Goal: Task Accomplishment & Management: Manage account settings

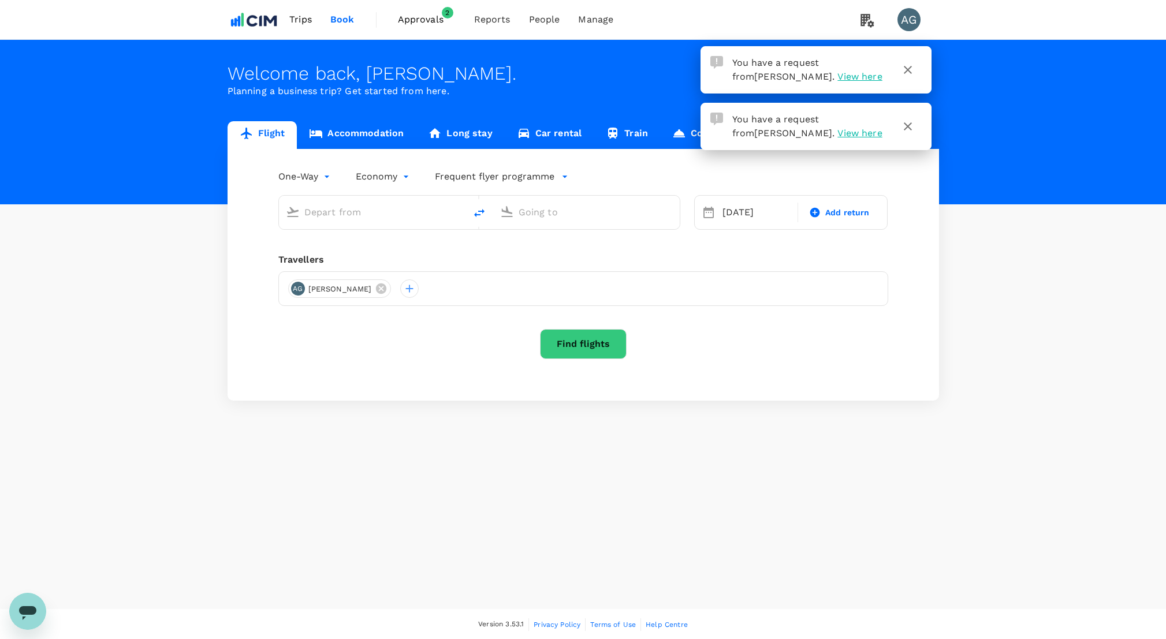
type input "[PERSON_NAME][GEOGRAPHIC_DATA][PERSON_NAME] (SYD)"
type input "San Francisco Intl (SFO)"
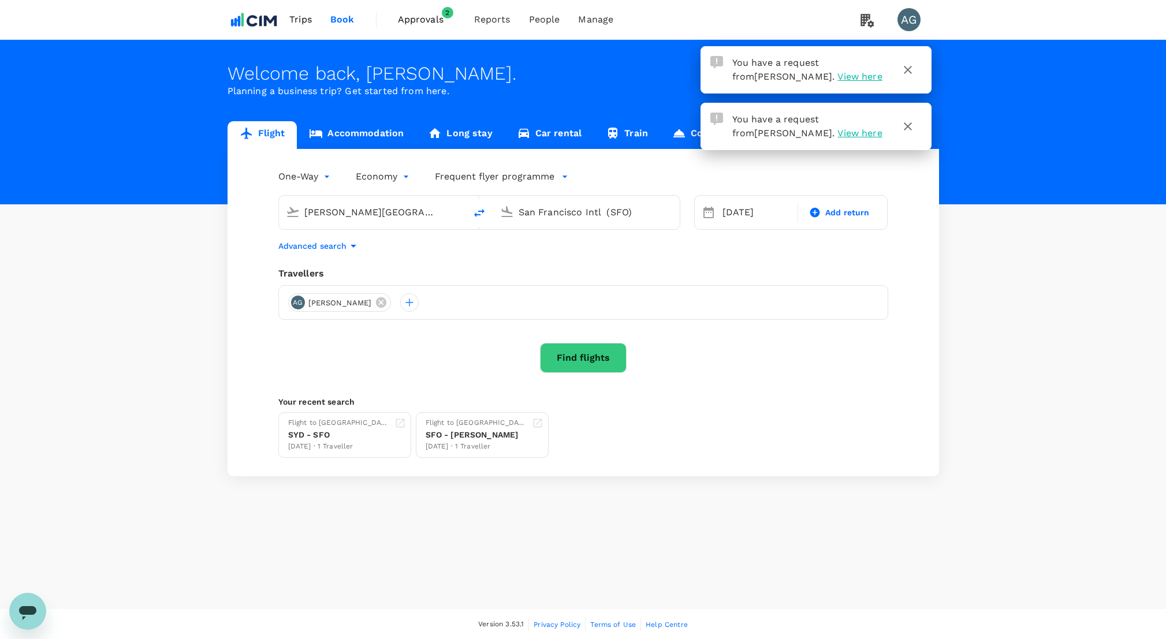
click at [335, 137] on link "Accommodation" at bounding box center [356, 135] width 119 height 28
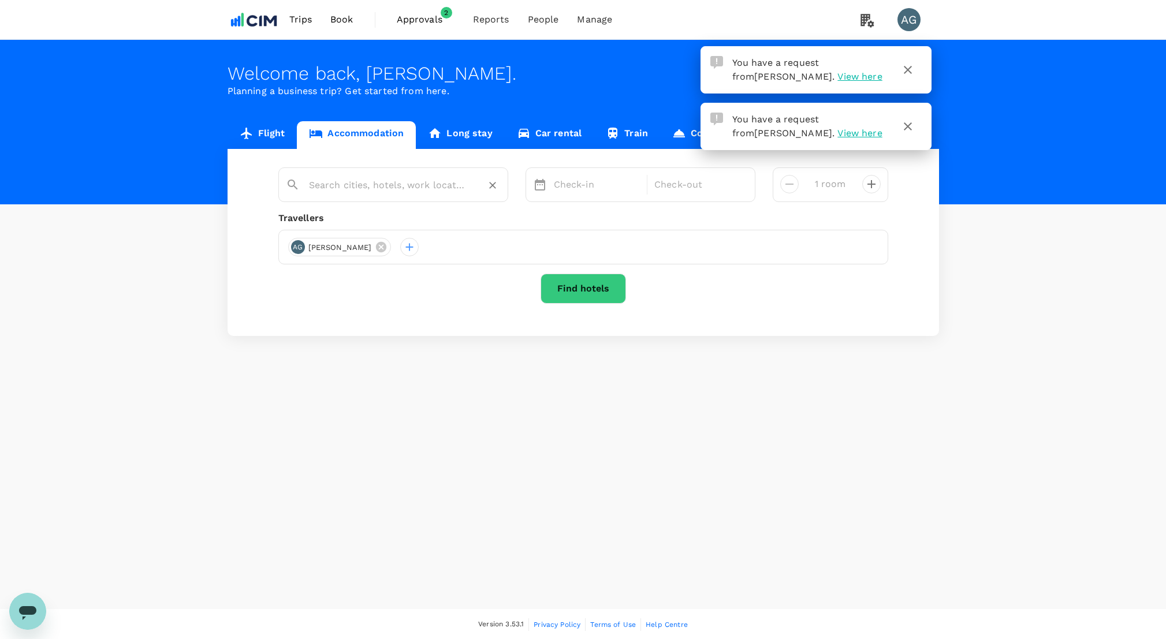
click at [381, 191] on input "text" at bounding box center [388, 185] width 159 height 18
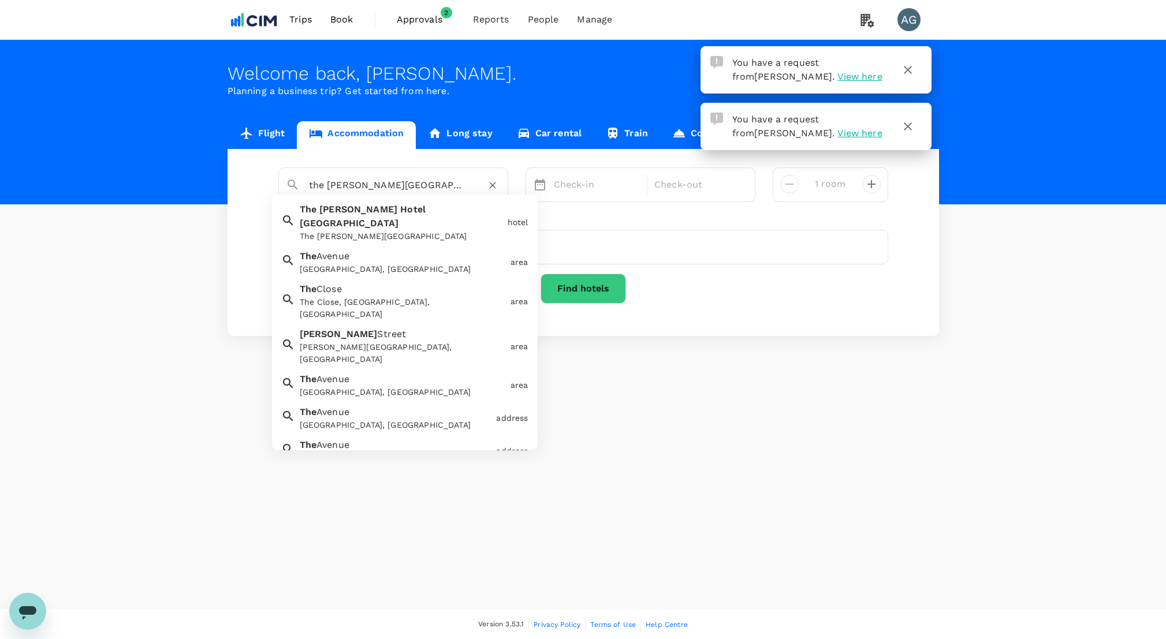
click at [364, 230] on div "The [PERSON_NAME][GEOGRAPHIC_DATA]" at bounding box center [401, 236] width 203 height 12
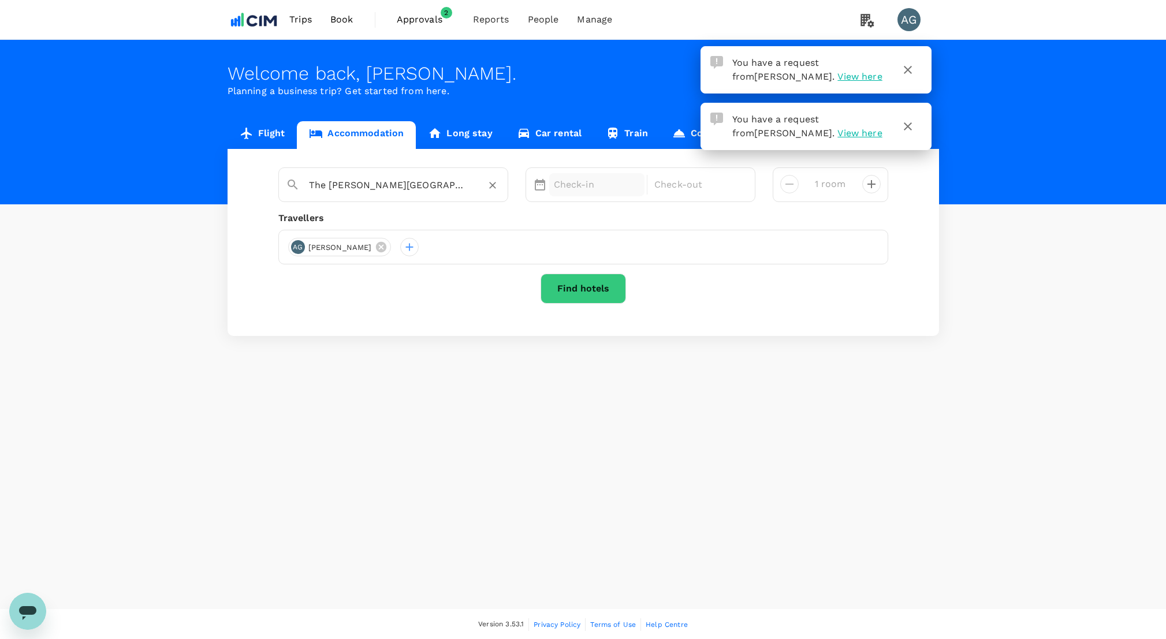
type input "The [PERSON_NAME][GEOGRAPHIC_DATA]"
click at [605, 189] on p "Check-in" at bounding box center [597, 185] width 87 height 14
click at [611, 288] on div "8" at bounding box center [615, 285] width 22 height 22
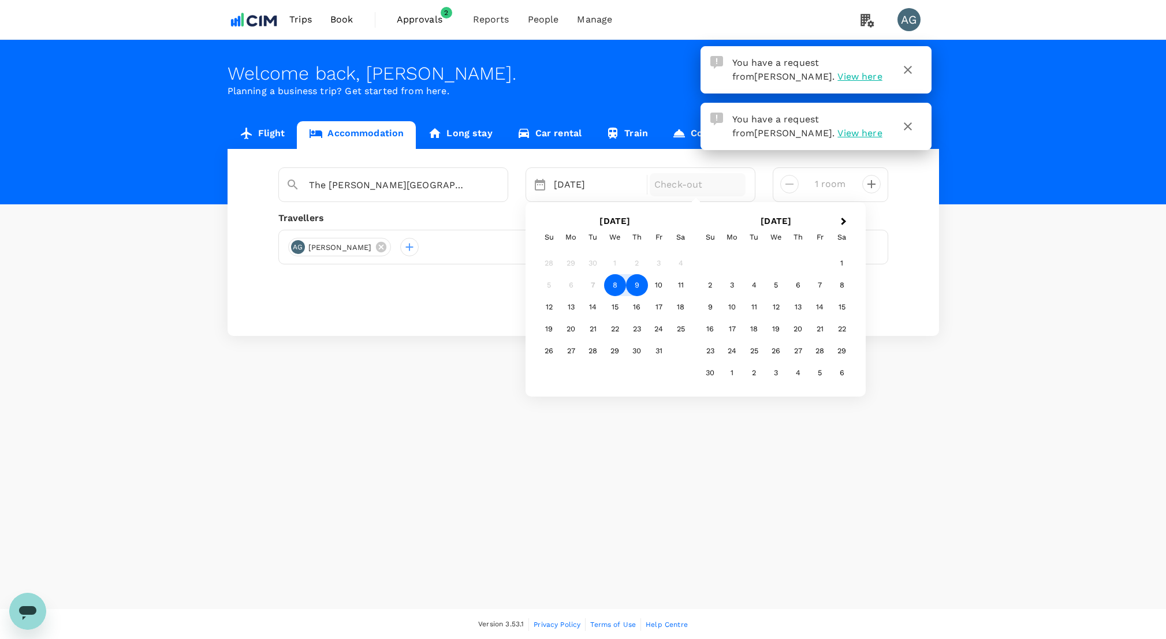
click at [631, 288] on div "9" at bounding box center [637, 285] width 22 height 22
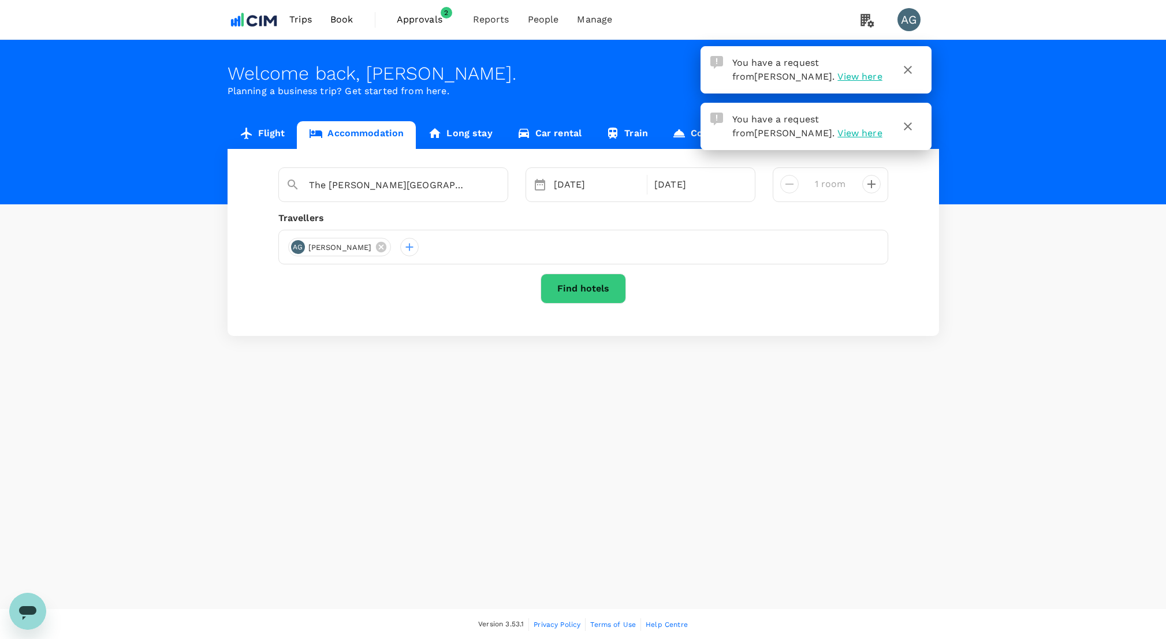
click at [593, 284] on button "Find hotels" at bounding box center [583, 289] width 85 height 30
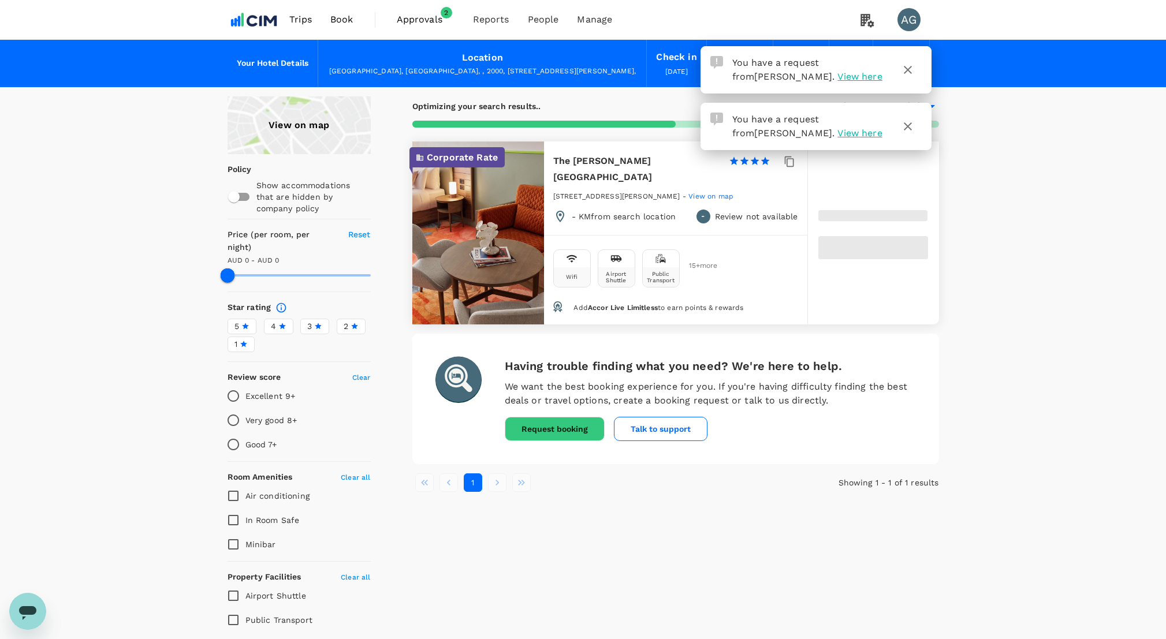
click at [837, 133] on span "View here" at bounding box center [859, 133] width 44 height 11
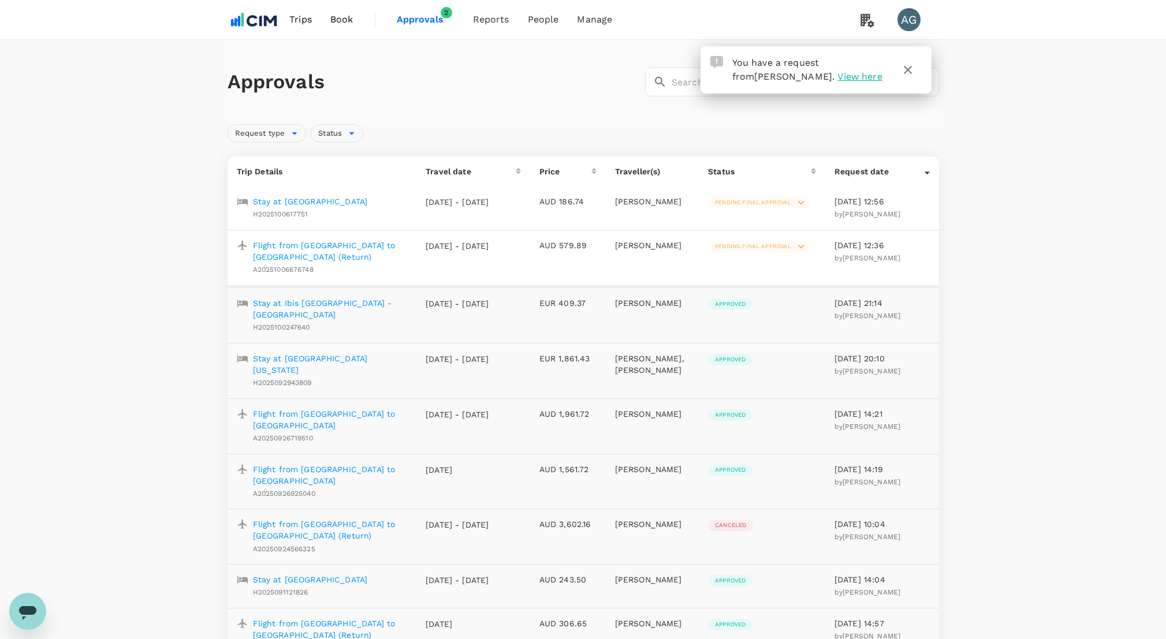
click at [348, 210] on div "Stay at Brassey Hotel H2025100617751" at bounding box center [320, 205] width 176 height 29
click at [329, 202] on p "Stay at [GEOGRAPHIC_DATA]" at bounding box center [310, 202] width 115 height 12
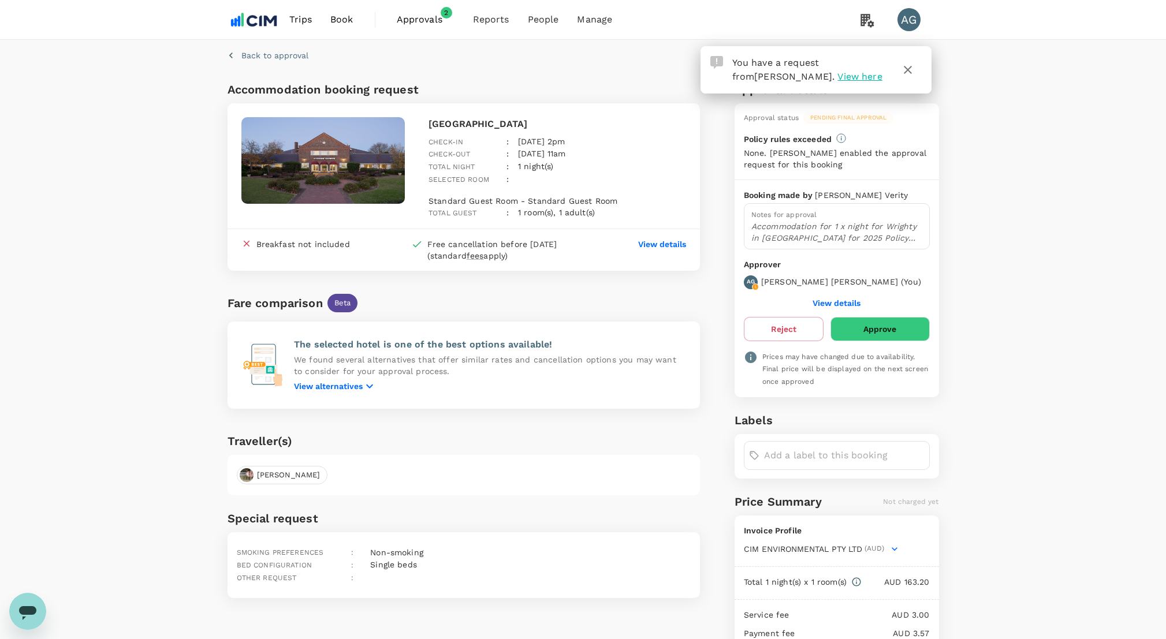
click at [886, 328] on button "Approve" at bounding box center [879, 329] width 99 height 24
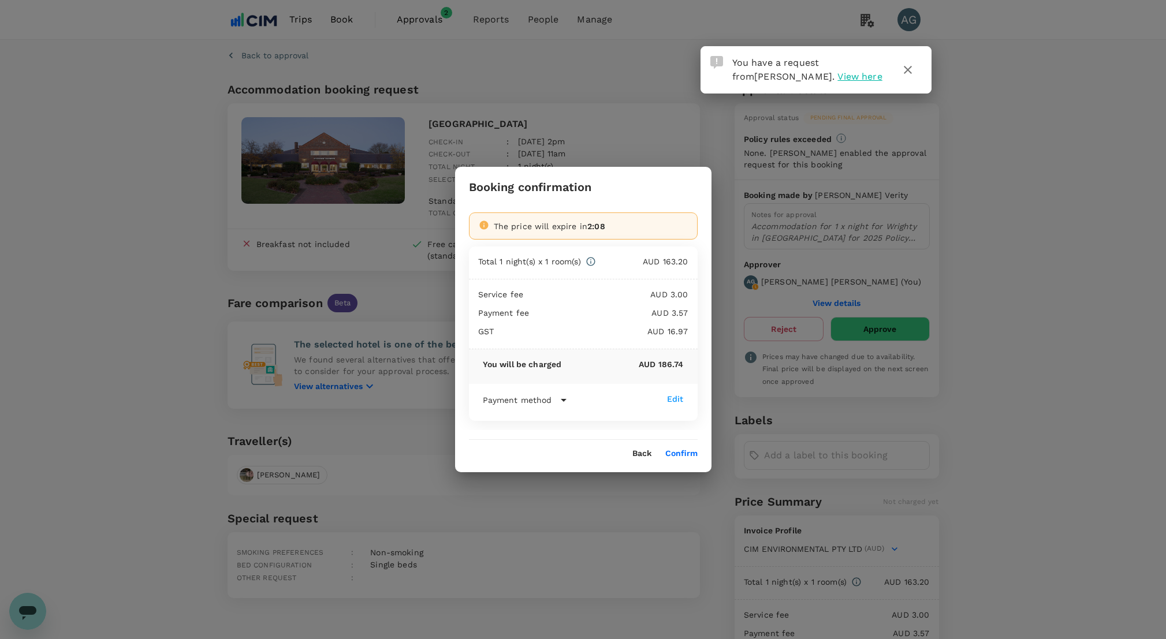
click at [686, 455] on button "Confirm" at bounding box center [681, 453] width 32 height 9
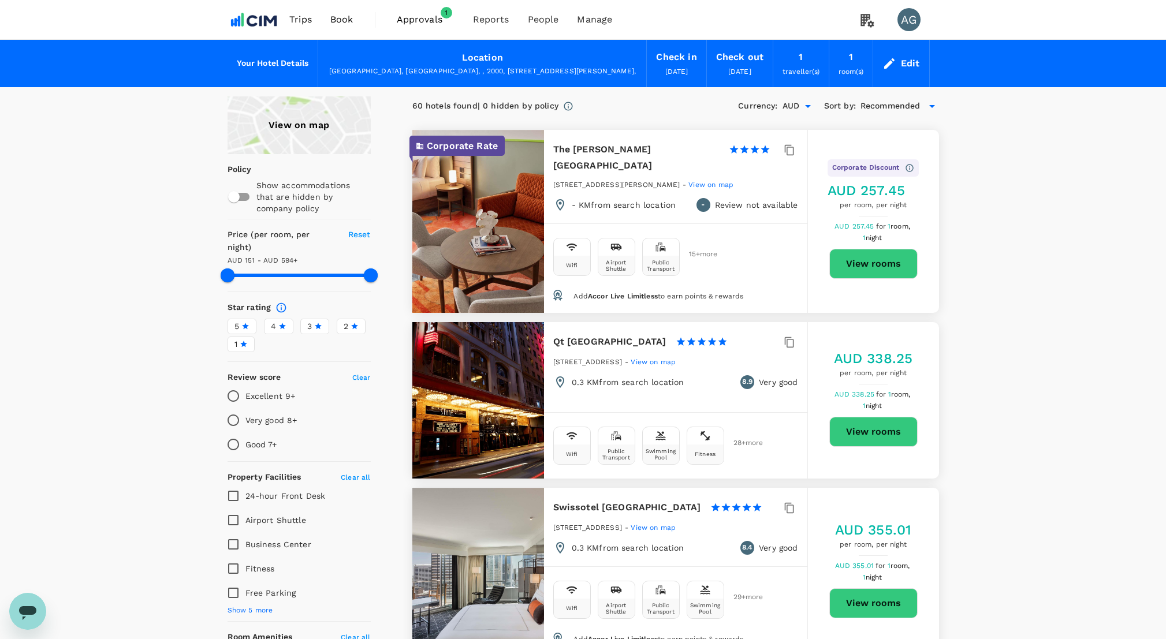
type input "592.61"
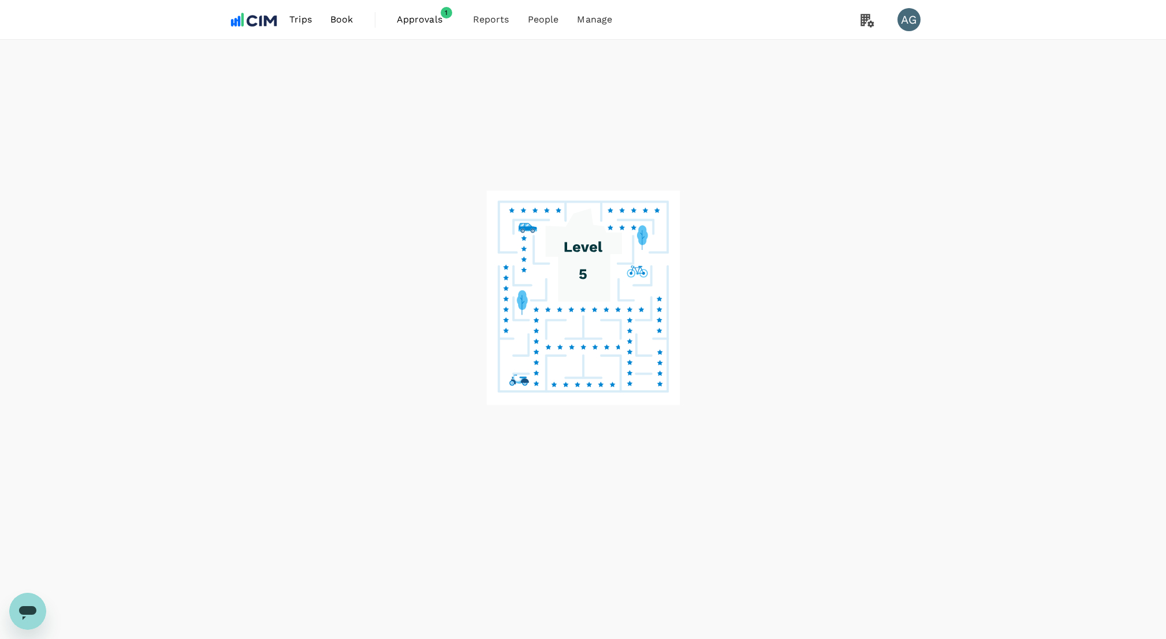
click at [412, 12] on span "Approvals 1" at bounding box center [426, 19] width 58 height 18
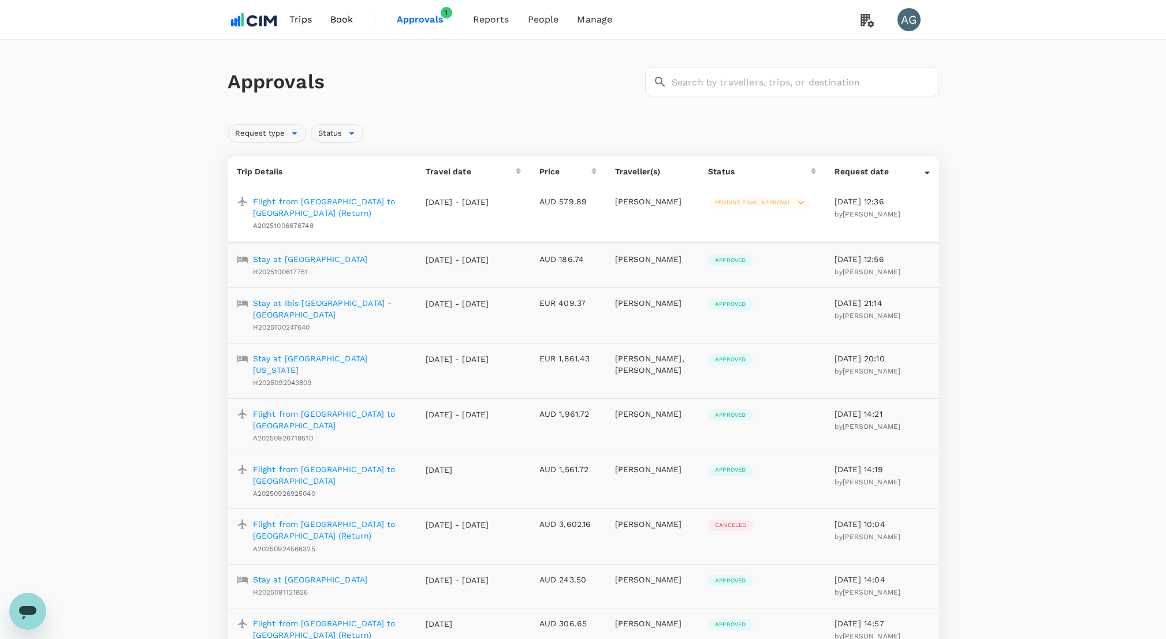
click at [340, 206] on p "Flight from [GEOGRAPHIC_DATA] to [GEOGRAPHIC_DATA] (Return)" at bounding box center [330, 207] width 155 height 23
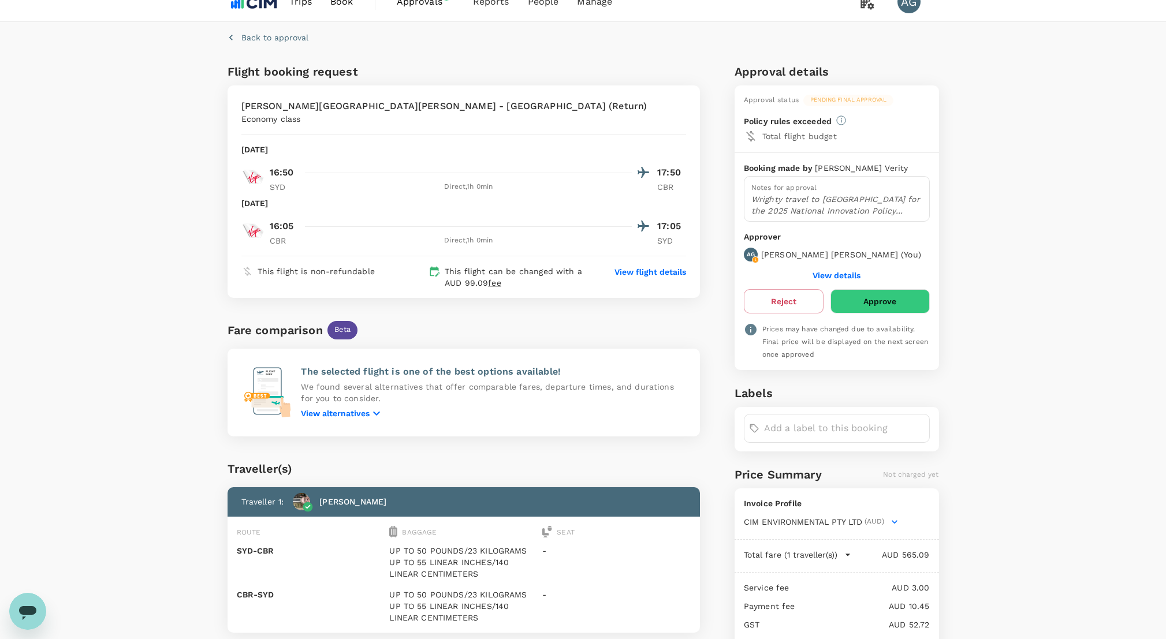
scroll to position [16, 0]
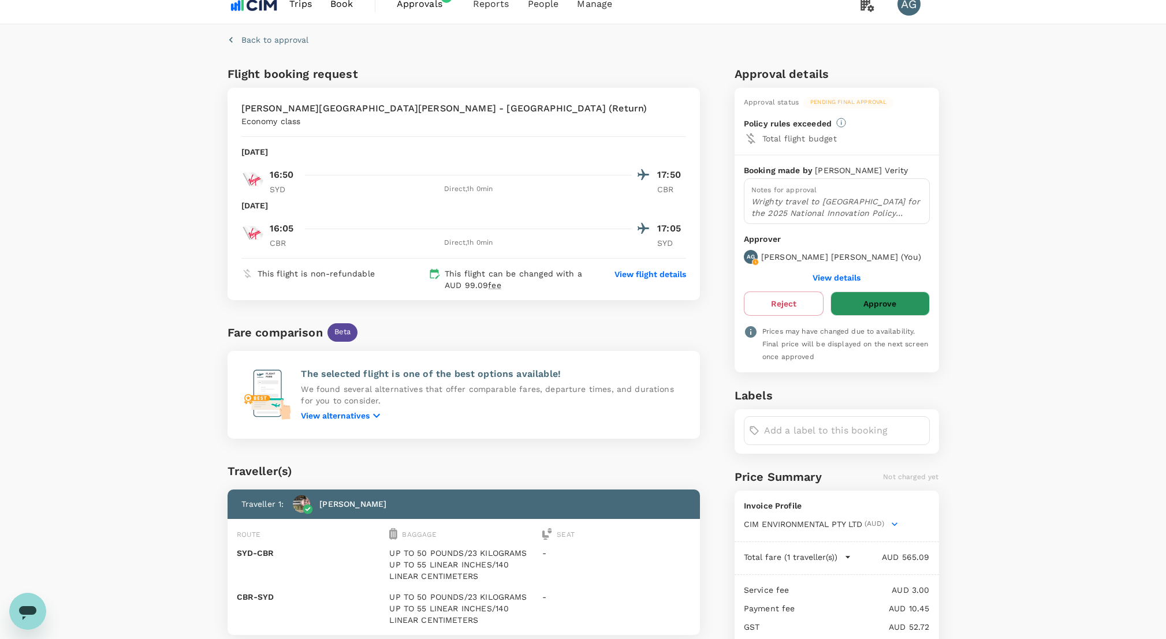
click at [907, 303] on button "Approve" at bounding box center [879, 304] width 99 height 24
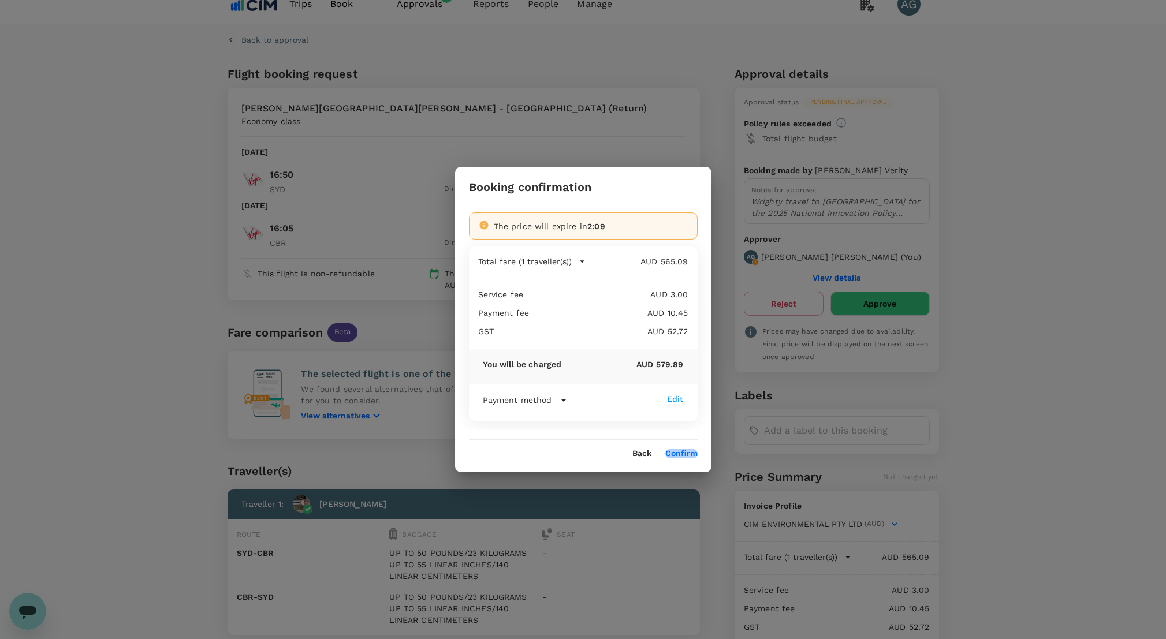
click at [683, 453] on button "Confirm" at bounding box center [681, 453] width 32 height 9
